Goal: Information Seeking & Learning: Learn about a topic

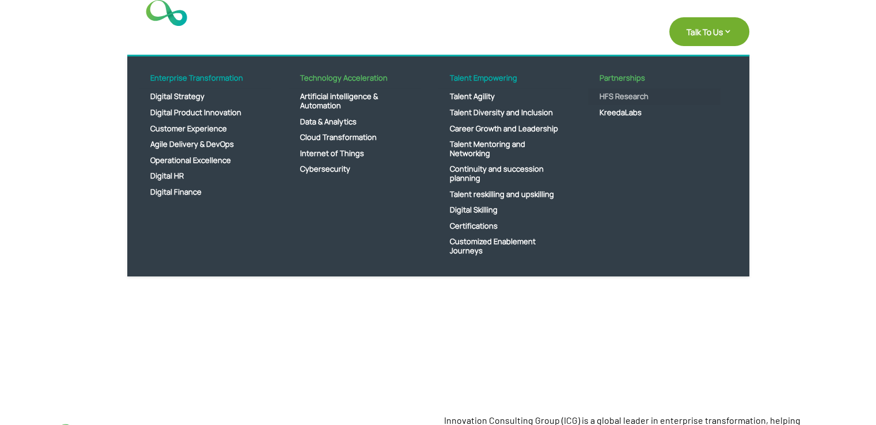
click at [618, 93] on link "HFS Research" at bounding box center [654, 97] width 132 height 16
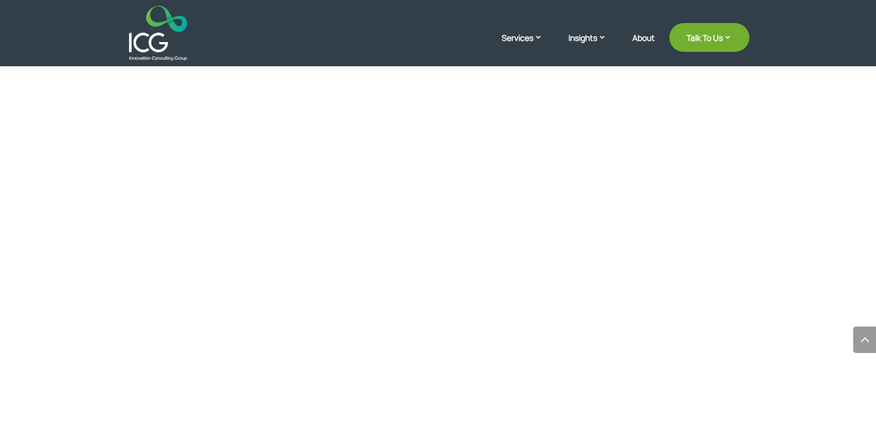
scroll to position [1210, 0]
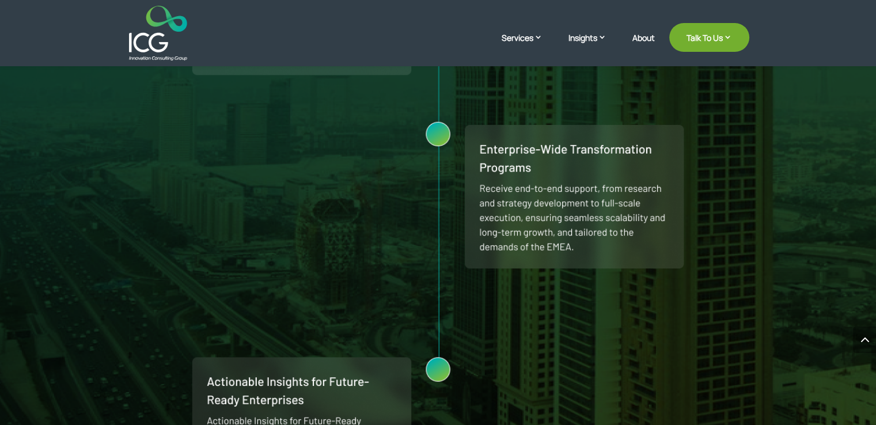
click at [541, 150] on img at bounding box center [438, 14] width 876 height 1031
click at [541, 149] on img at bounding box center [438, 14] width 876 height 1031
click at [405, 213] on img at bounding box center [438, 14] width 876 height 1031
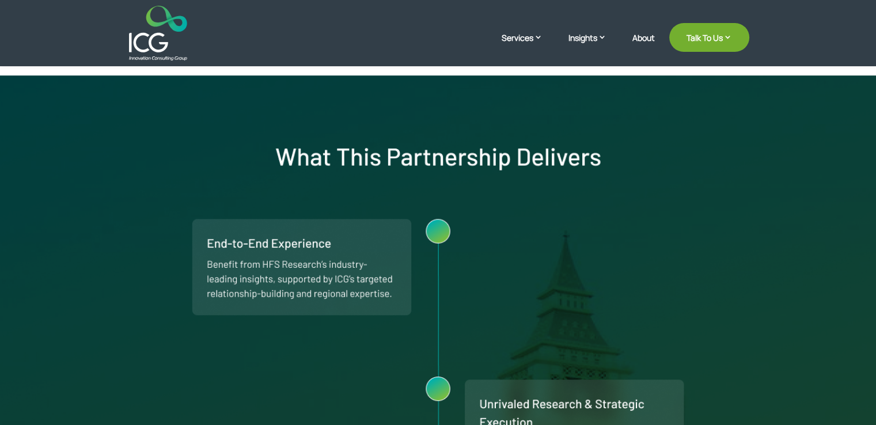
scroll to position [461, 0]
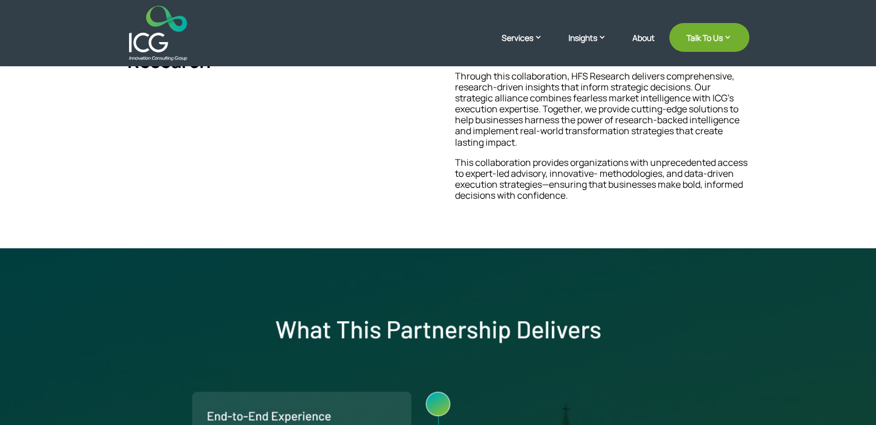
scroll to position [691, 0]
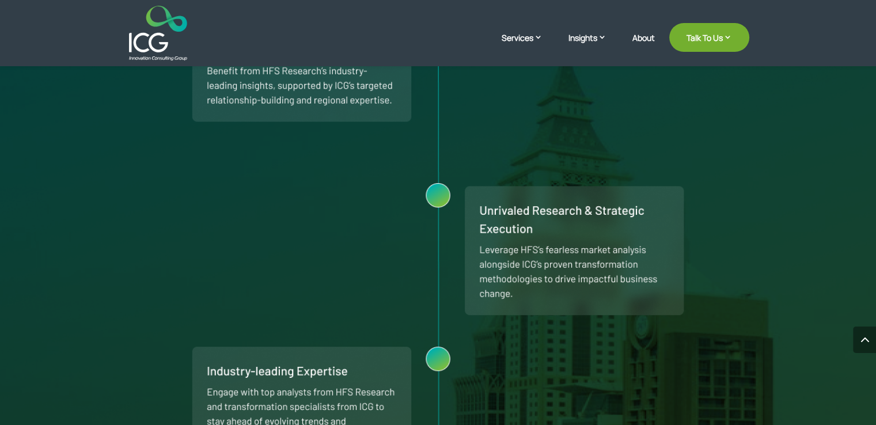
scroll to position [539, 0]
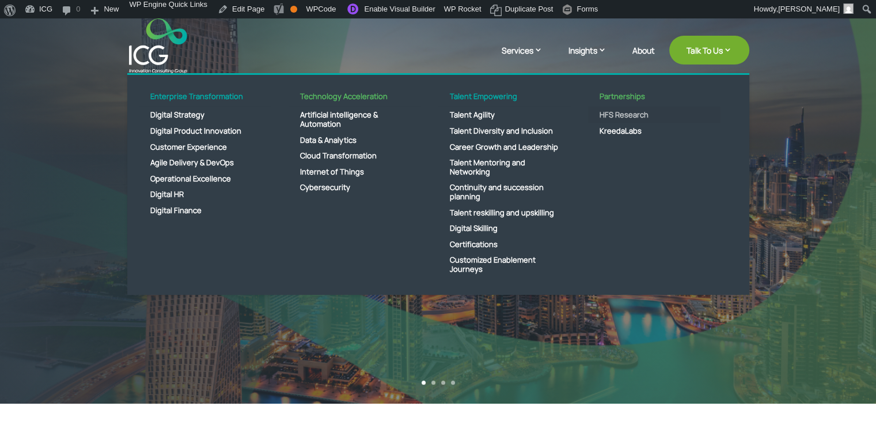
click at [616, 111] on link "HFS Research" at bounding box center [654, 115] width 132 height 16
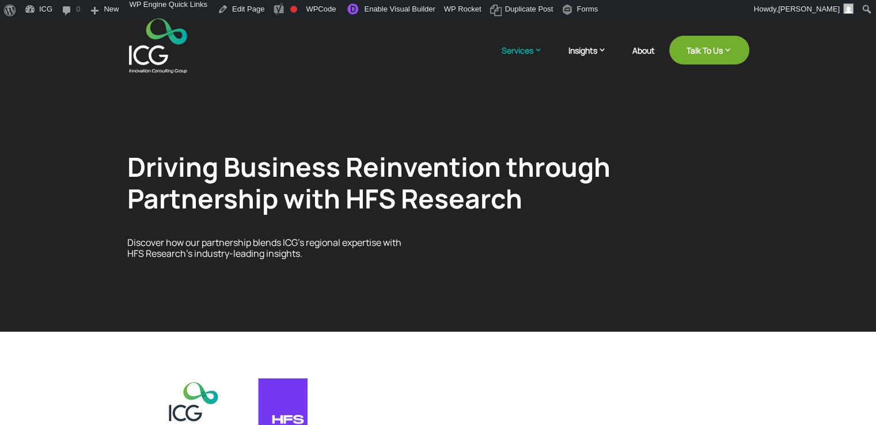
drag, startPoint x: 316, startPoint y: 84, endPoint x: 286, endPoint y: 75, distance: 31.2
click at [284, 78] on div "Video Player 00:00 00:00 00:07 Use Up/Down Arrow keys to increase or decrease v…" at bounding box center [438, 175] width 876 height 314
